Goal: Browse casually

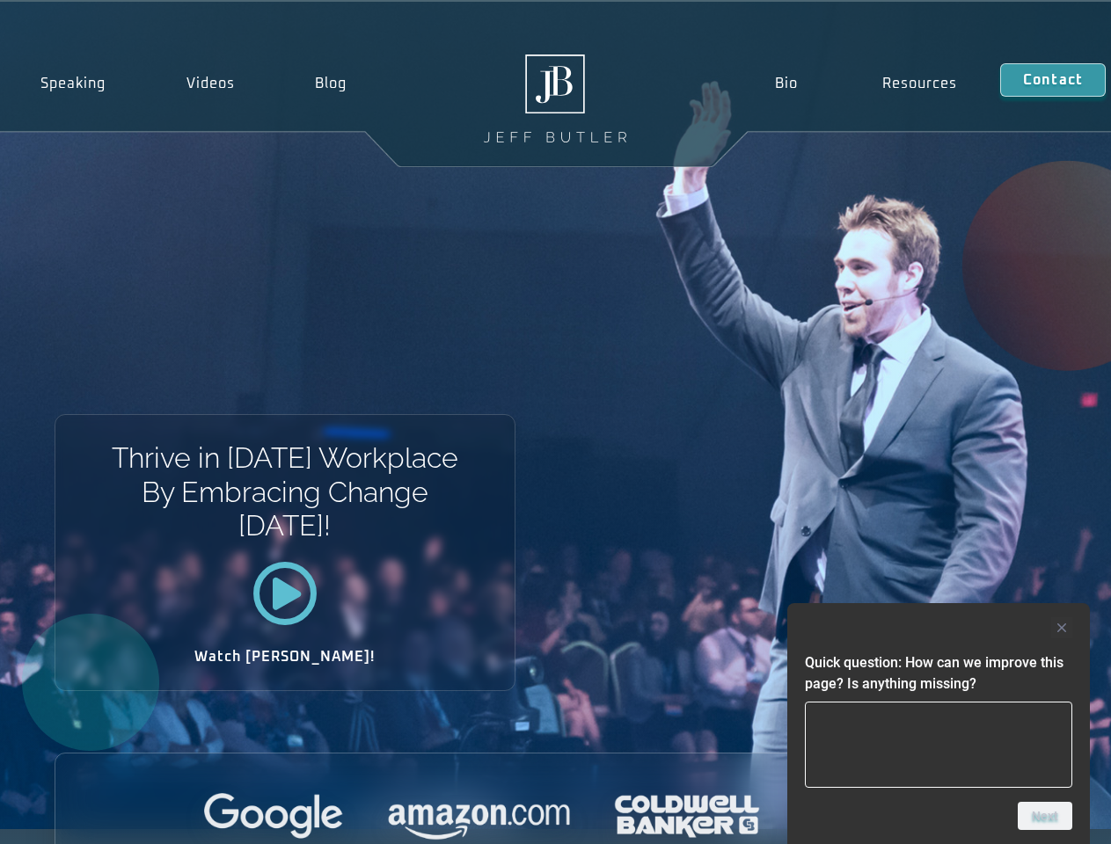
click at [555, 422] on div "Thrive in [DATE] Workplace By Embracing Change [DATE]! Watch [PERSON_NAME]!" at bounding box center [555, 416] width 1111 height 828
click at [938, 628] on div at bounding box center [938, 627] width 267 height 21
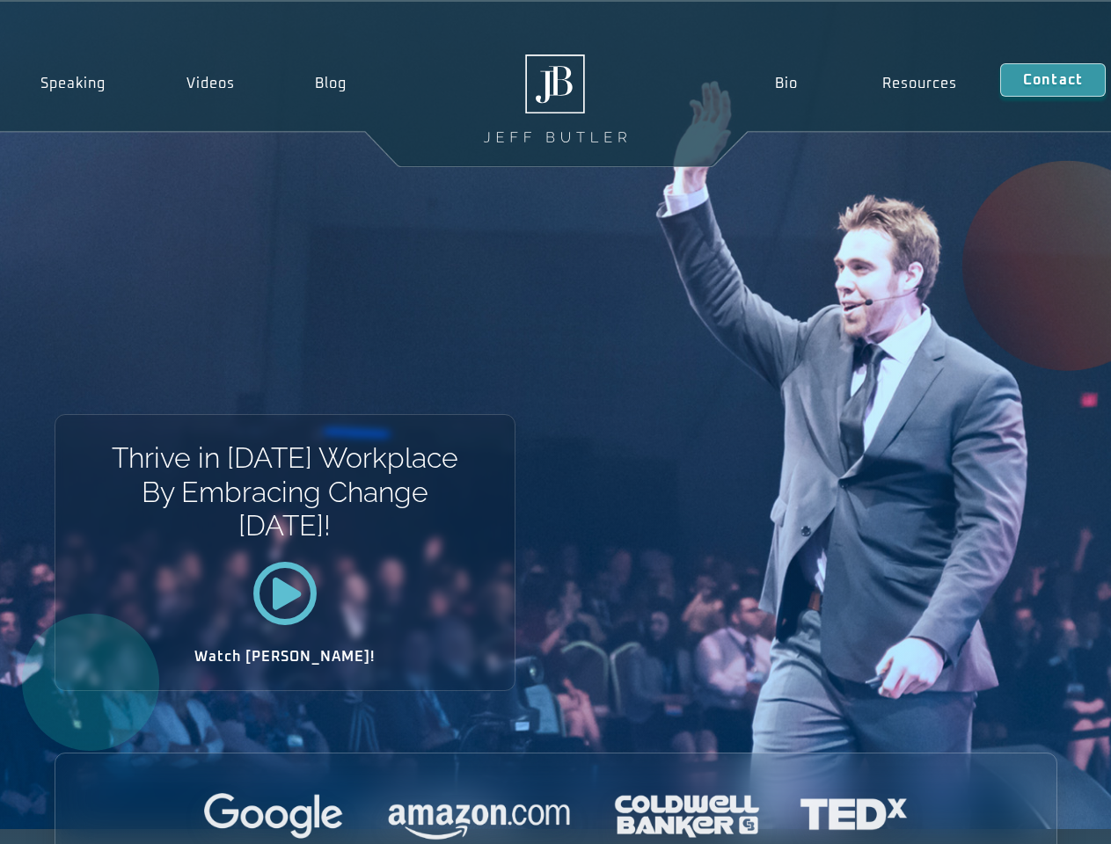
click at [1045, 816] on div at bounding box center [555, 817] width 1001 height 48
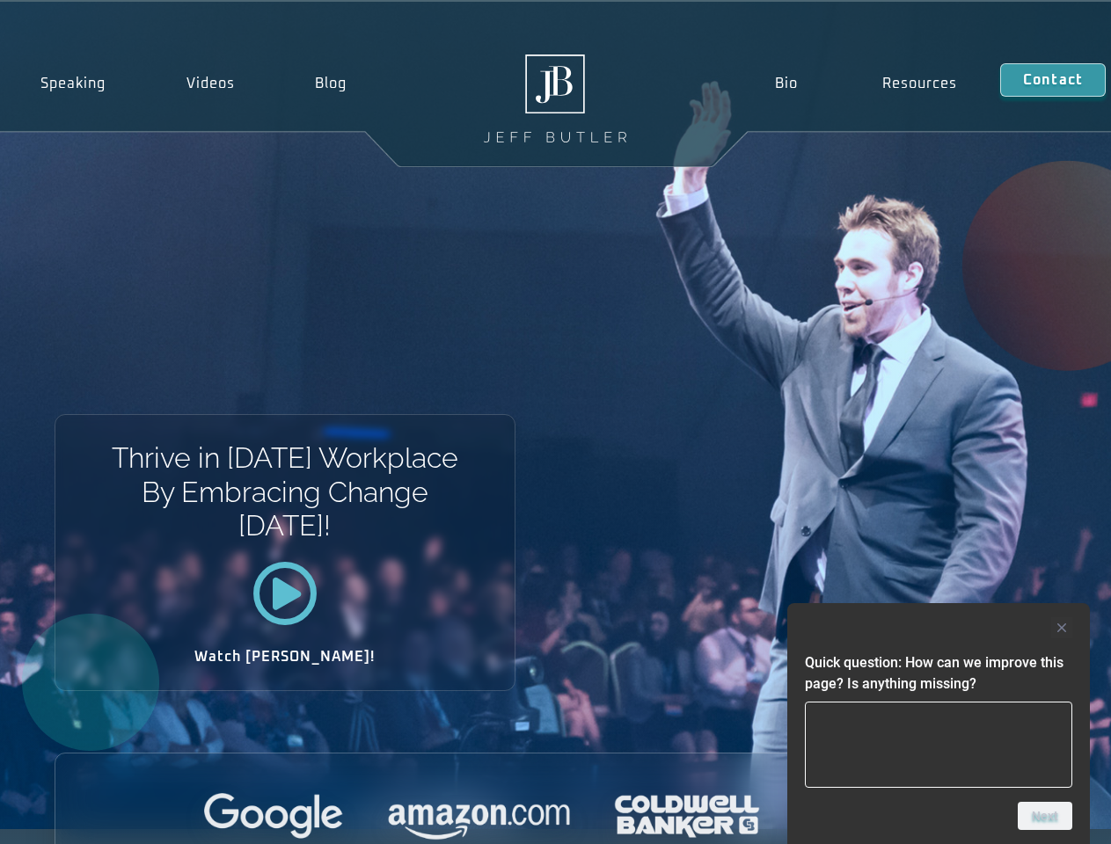
click at [555, 422] on div "Thrive in [DATE] Workplace By Embracing Change [DATE]! Watch [PERSON_NAME]!" at bounding box center [555, 416] width 1111 height 828
click at [938, 628] on div at bounding box center [938, 627] width 267 height 21
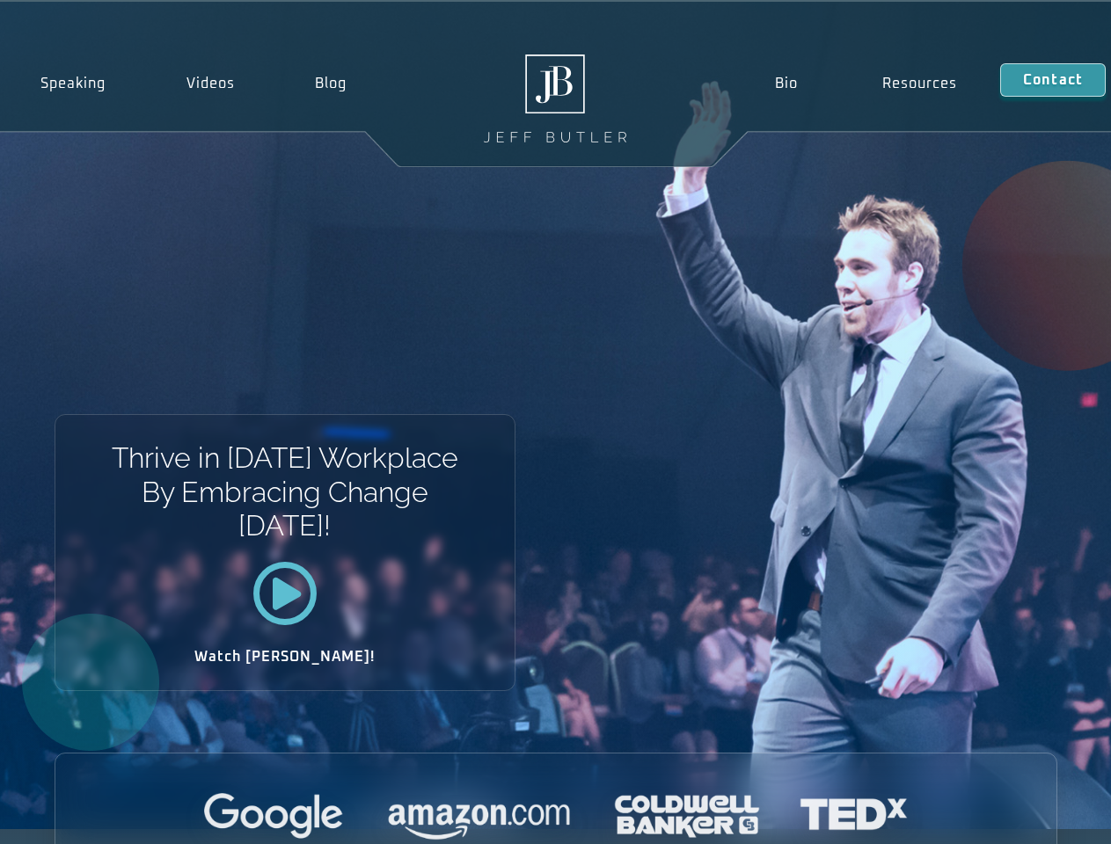
click at [1045, 816] on div at bounding box center [555, 817] width 1001 height 48
